Goal: Task Accomplishment & Management: Manage account settings

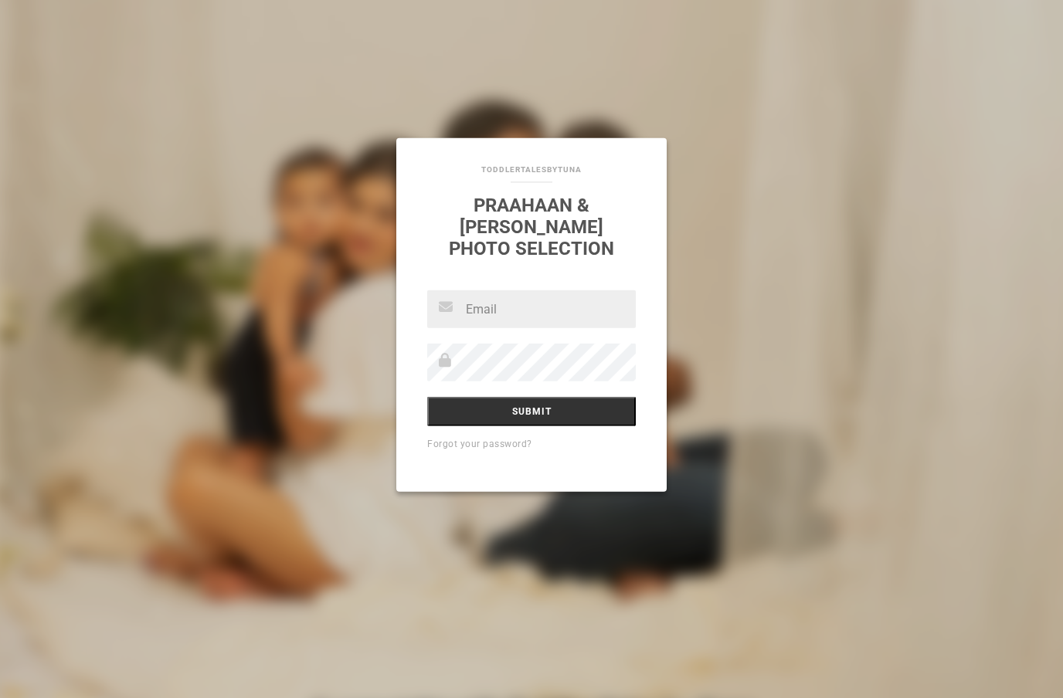
click at [485, 318] on input "text" at bounding box center [531, 309] width 209 height 38
type input "m"
type input "[EMAIL_ADDRESS][DOMAIN_NAME]"
click at [532, 413] on input "Submit" at bounding box center [531, 410] width 209 height 29
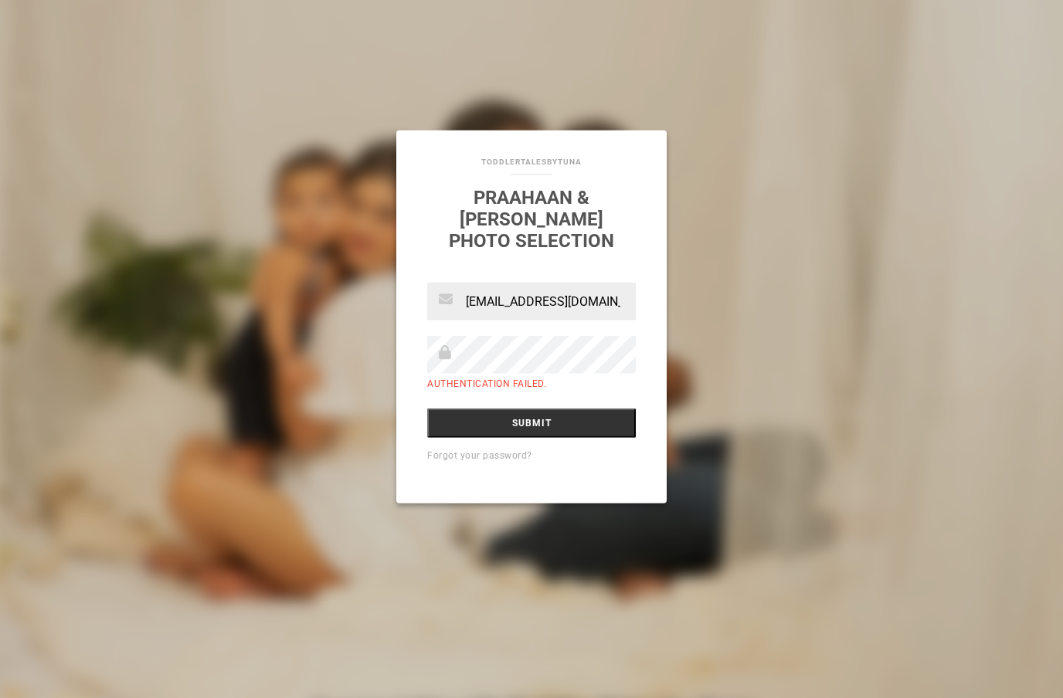
scroll to position [0, 14]
click at [532, 425] on input "Submit" at bounding box center [531, 422] width 209 height 29
click at [461, 430] on input "Submit" at bounding box center [531, 422] width 209 height 29
click at [463, 417] on input "Submit" at bounding box center [531, 422] width 209 height 29
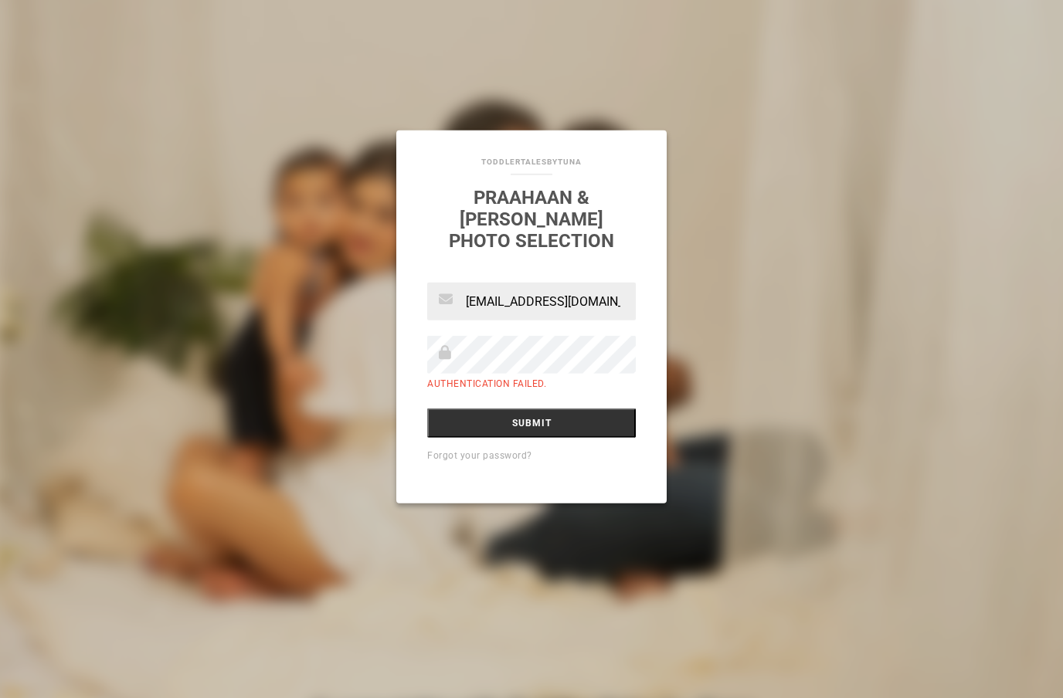
scroll to position [0, 14]
click at [532, 425] on input "Submit" at bounding box center [531, 422] width 209 height 29
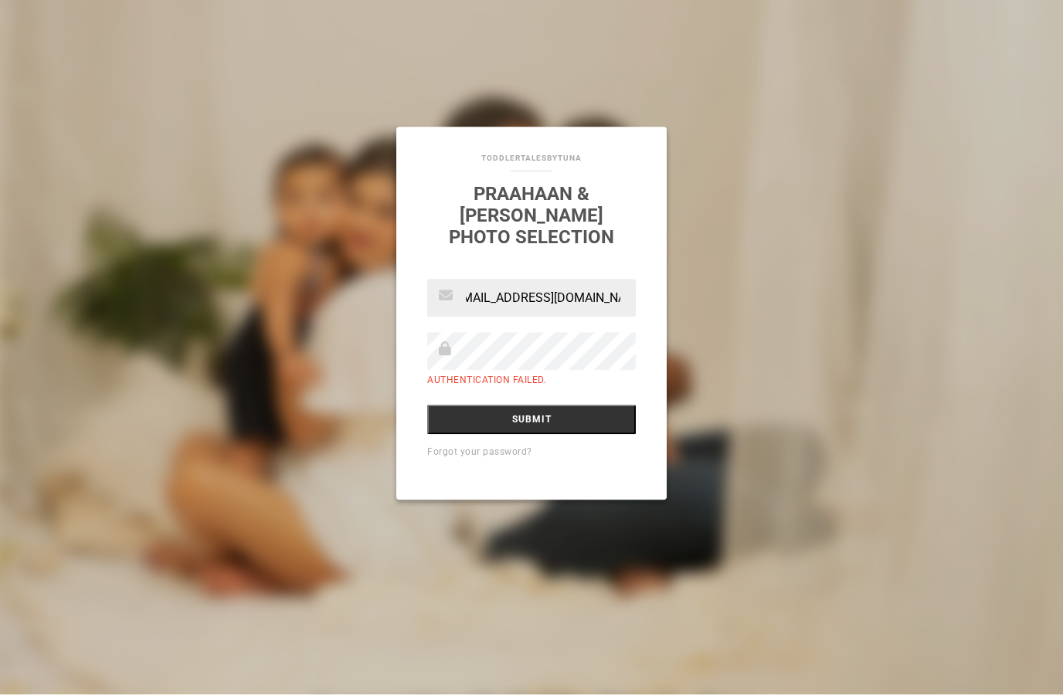
click at [496, 457] on link "Forgot your password?" at bounding box center [479, 455] width 105 height 11
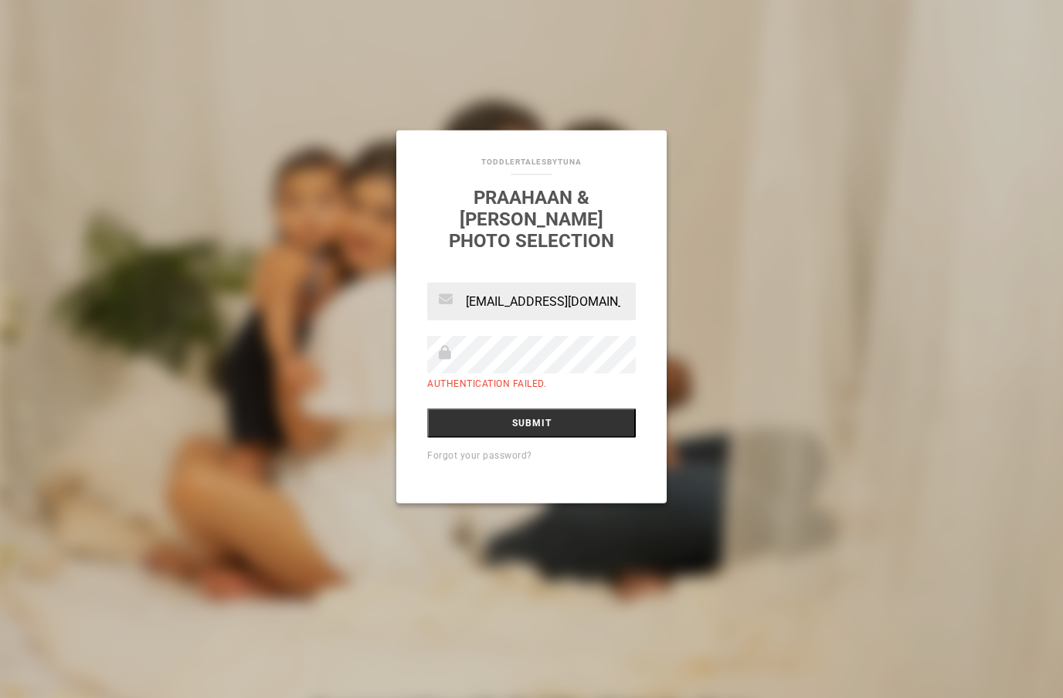
scroll to position [0, 14]
